Goal: Navigation & Orientation: Go to known website

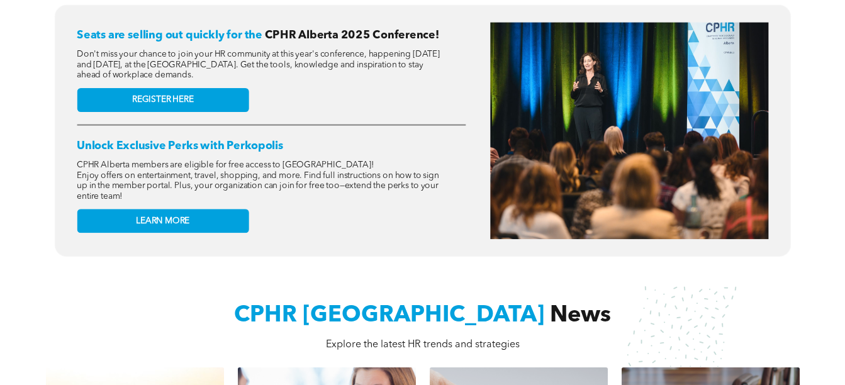
scroll to position [403, 0]
